Goal: Task Accomplishment & Management: Use online tool/utility

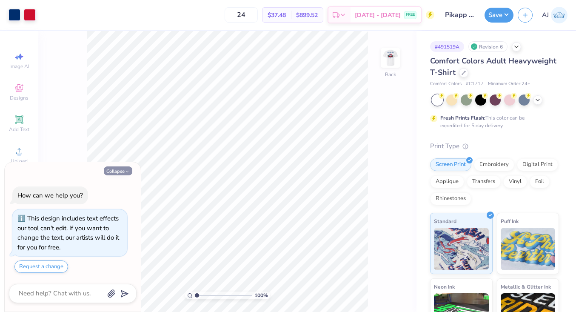
click at [119, 172] on button "Collapse" at bounding box center [118, 170] width 28 height 9
type textarea "x"
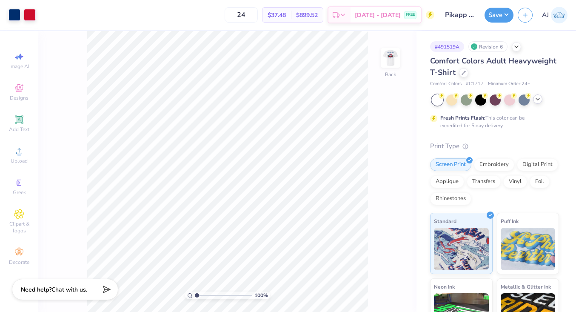
click at [536, 99] on polyline at bounding box center [537, 99] width 3 height 2
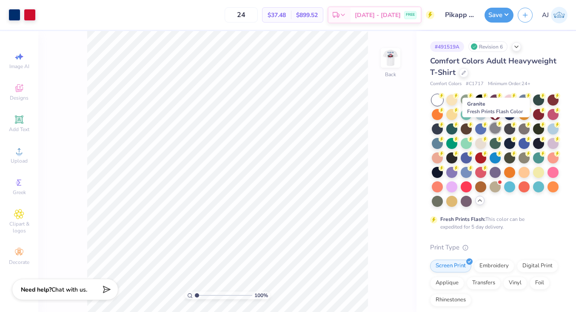
click at [496, 127] on div at bounding box center [494, 127] width 11 height 11
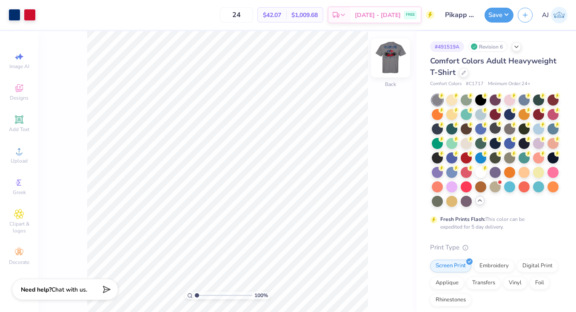
click at [398, 68] on img at bounding box center [390, 58] width 34 height 34
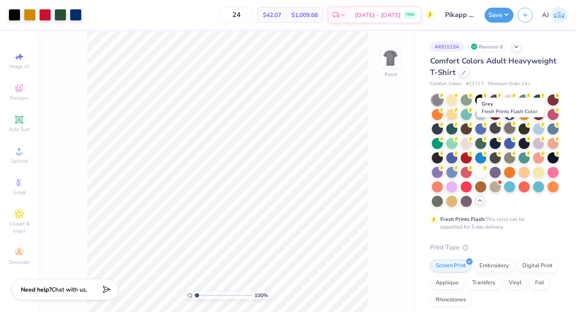
click at [444, 99] on circle at bounding box center [441, 96] width 6 height 6
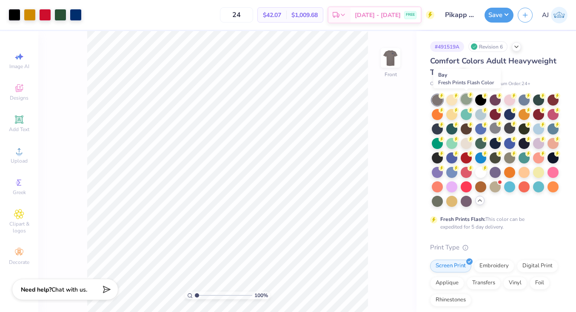
click at [466, 103] on div at bounding box center [465, 99] width 11 height 11
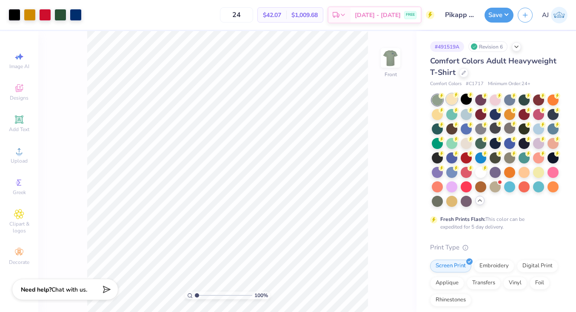
click at [451, 102] on div at bounding box center [451, 99] width 11 height 11
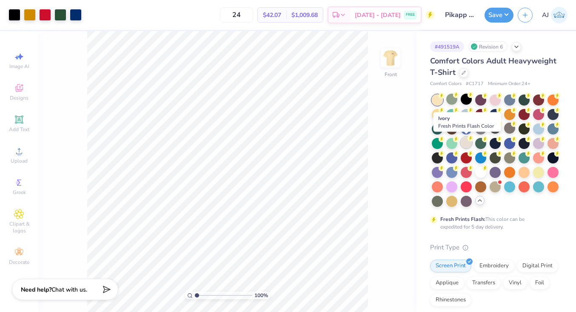
click at [468, 145] on div at bounding box center [465, 142] width 11 height 11
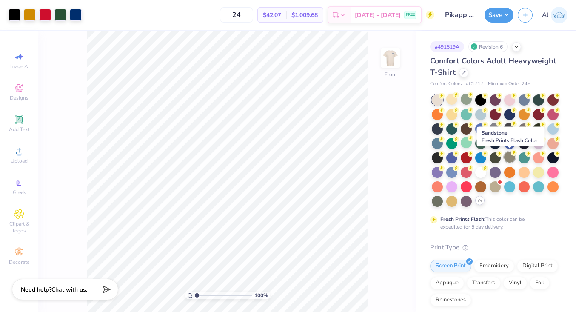
click at [510, 159] on div at bounding box center [509, 156] width 11 height 11
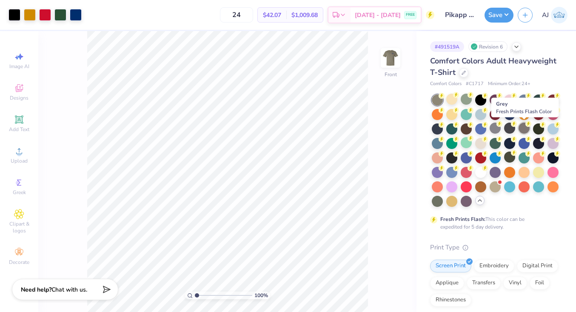
click at [524, 127] on div at bounding box center [523, 127] width 11 height 11
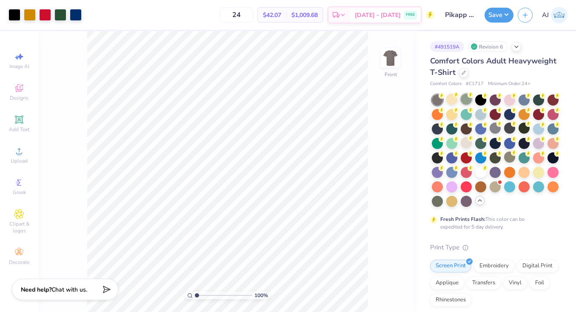
click at [470, 101] on div at bounding box center [465, 99] width 11 height 11
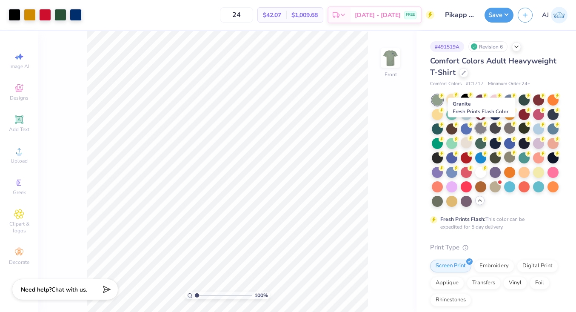
click at [482, 131] on div at bounding box center [480, 127] width 11 height 11
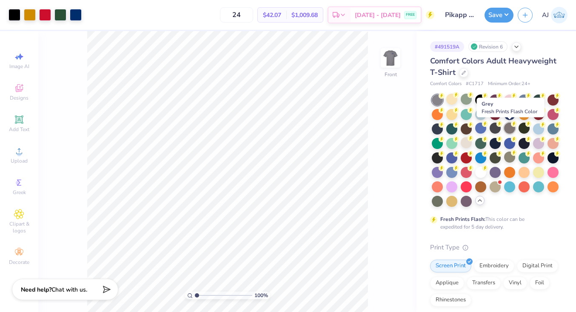
click at [509, 124] on div at bounding box center [509, 127] width 11 height 11
click at [492, 129] on div at bounding box center [494, 127] width 11 height 11
click at [508, 127] on div at bounding box center [509, 127] width 11 height 11
click at [253, 12] on input "24" at bounding box center [236, 14] width 33 height 15
type input "2"
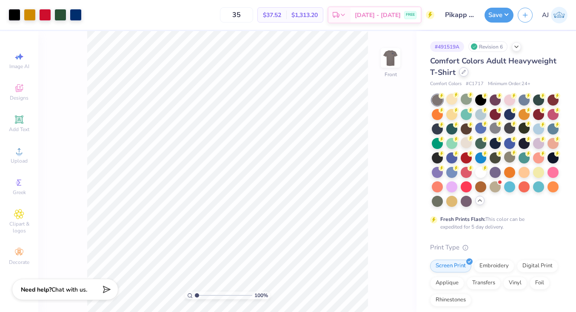
type input "35"
click at [463, 73] on icon at bounding box center [463, 72] width 4 height 4
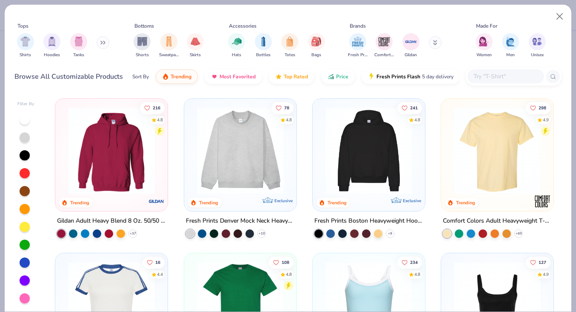
click at [483, 71] on input "text" at bounding box center [504, 76] width 65 height 10
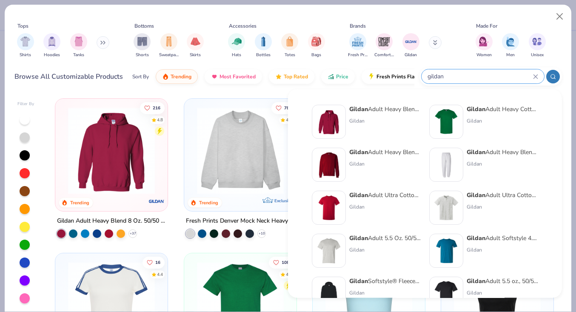
type input "gildan"
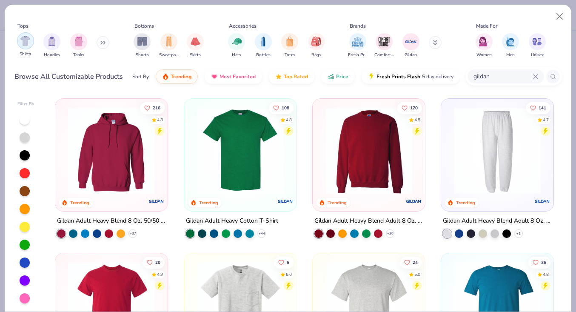
click at [31, 43] on div "filter for Shirts" at bounding box center [25, 40] width 17 height 17
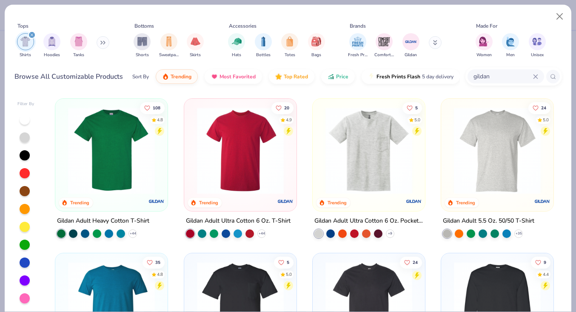
scroll to position [11, 0]
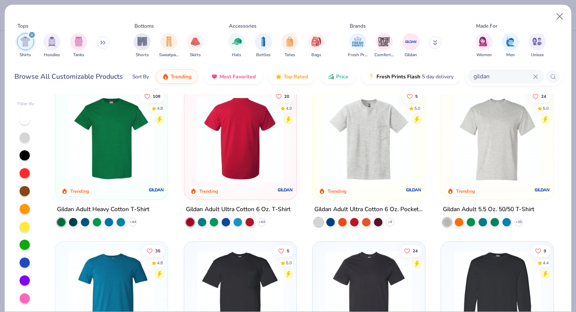
click at [192, 156] on img at bounding box center [144, 139] width 95 height 87
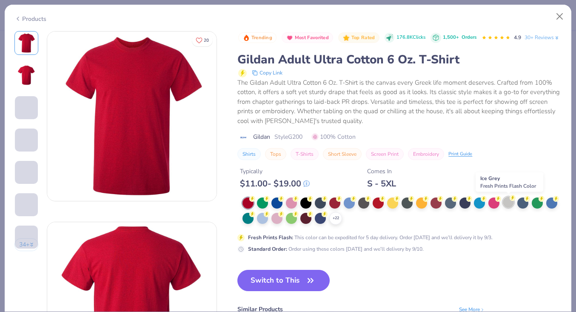
click at [512, 204] on div at bounding box center [508, 201] width 11 height 11
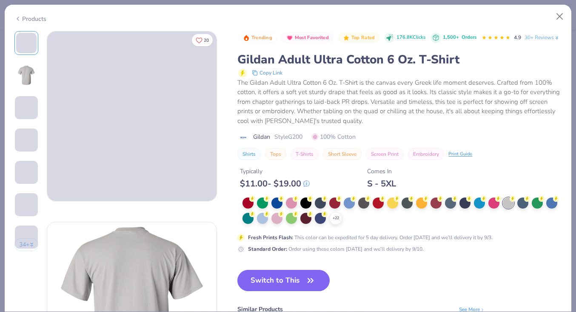
drag, startPoint x: 275, startPoint y: 282, endPoint x: 411, endPoint y: 256, distance: 138.5
click at [275, 282] on button "Switch to This" at bounding box center [283, 280] width 92 height 21
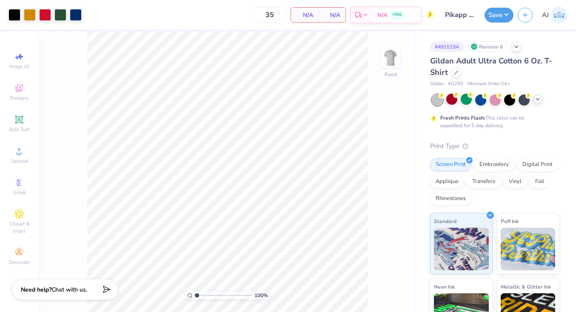
click at [539, 99] on icon at bounding box center [537, 99] width 7 height 7
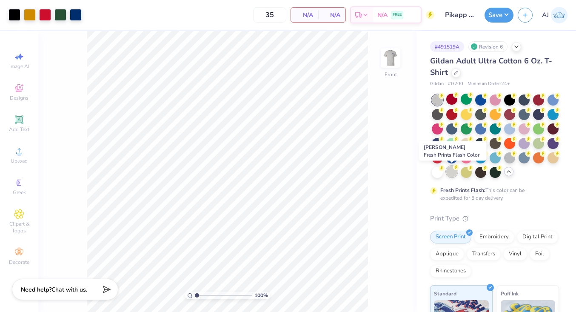
click at [455, 175] on div at bounding box center [451, 171] width 11 height 11
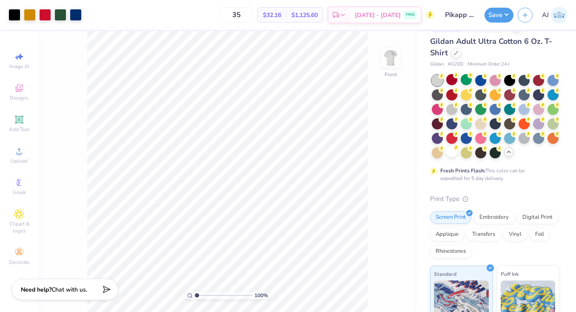
scroll to position [14, 0]
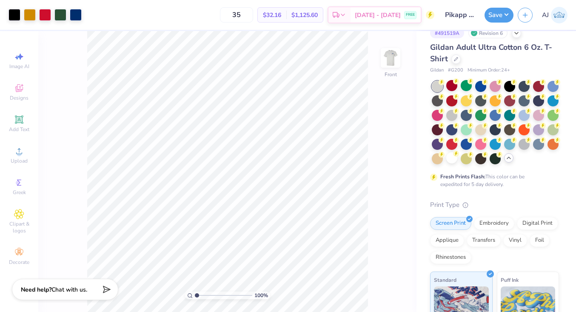
click at [195, 296] on input "range" at bounding box center [223, 295] width 57 height 8
click at [457, 60] on div at bounding box center [455, 58] width 9 height 9
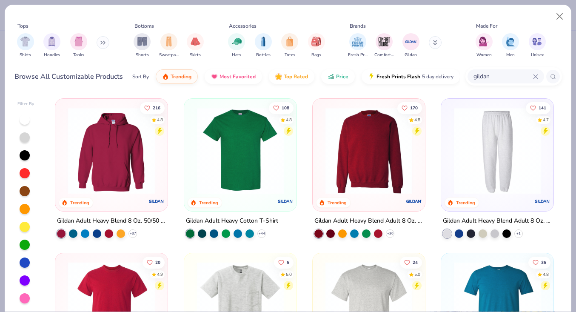
click at [504, 77] on input "gildan" at bounding box center [502, 76] width 60 height 10
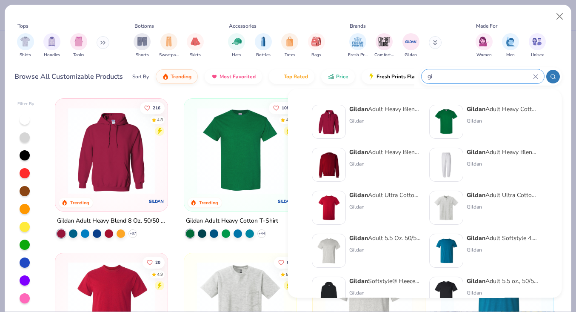
type input "g"
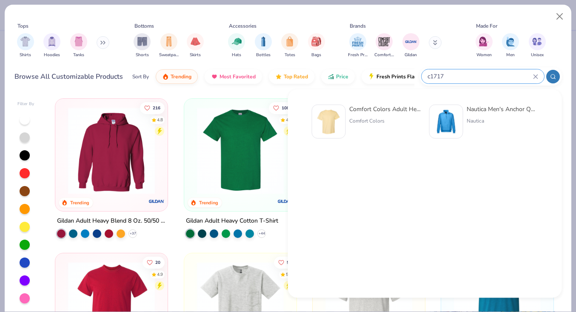
type input "c1717"
click at [356, 116] on div "Comfort Colors Adult Heavyweight T-Shirt Comfort Colors" at bounding box center [384, 122] width 71 height 34
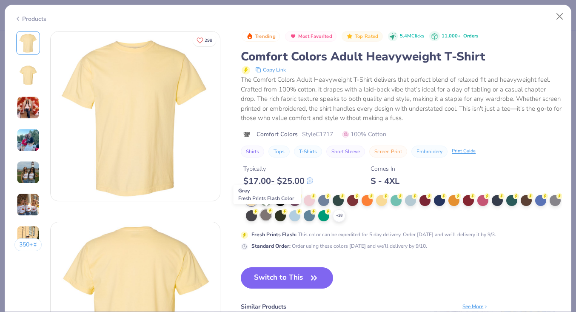
click at [266, 219] on div at bounding box center [265, 214] width 11 height 11
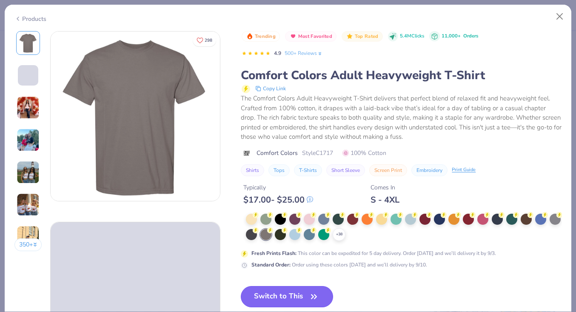
click at [288, 293] on button "Switch to This" at bounding box center [287, 296] width 92 height 21
